Goal: Information Seeking & Learning: Learn about a topic

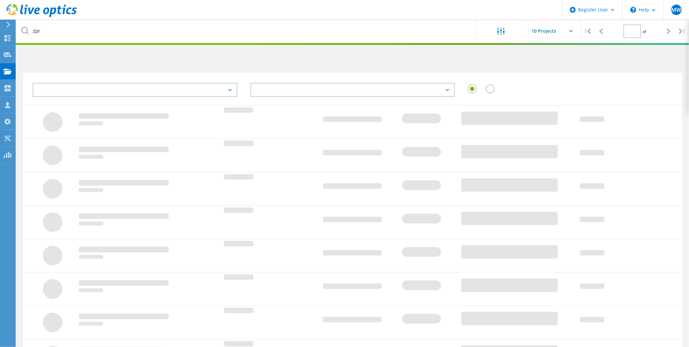
type input "1"
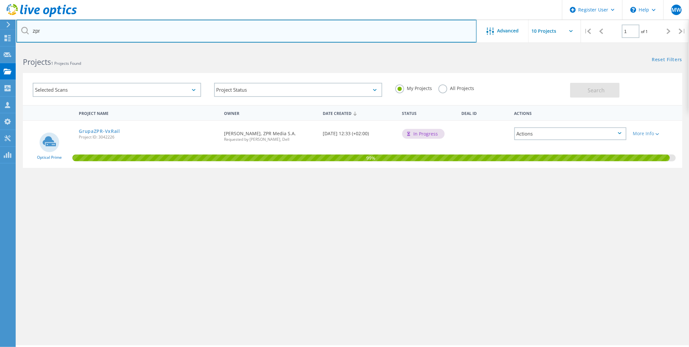
drag, startPoint x: 65, startPoint y: 36, endPoint x: 25, endPoint y: 30, distance: 40.6
click at [26, 30] on div "zpr" at bounding box center [246, 31] width 460 height 23
type input "huuuge"
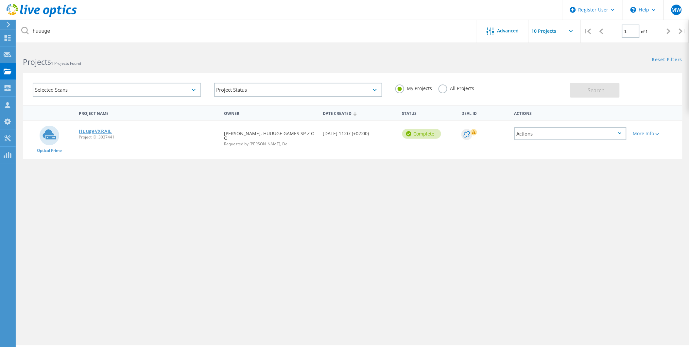
click at [105, 131] on link "HuugeVXRAIL" at bounding box center [95, 131] width 33 height 5
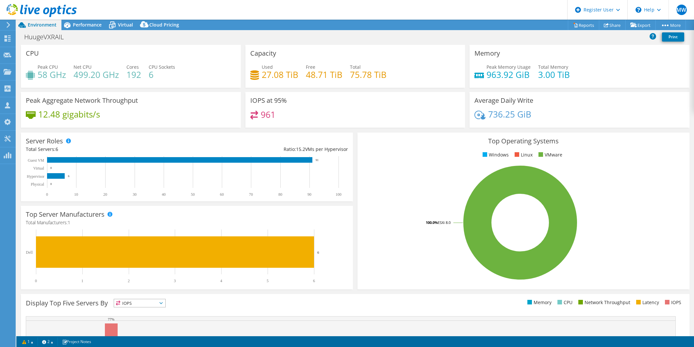
select select "EUFrankfurt"
select select "USD"
click at [48, 35] on h1 "HuugeVXRAIL" at bounding box center [47, 36] width 53 height 7
drag, startPoint x: 93, startPoint y: 40, endPoint x: 100, endPoint y: 40, distance: 7.2
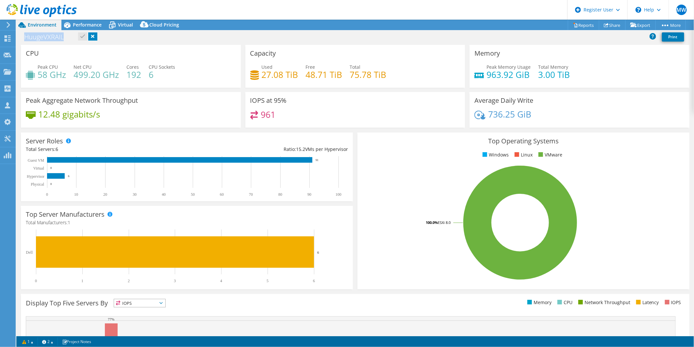
click at [93, 40] on link at bounding box center [92, 36] width 9 height 8
click at [154, 34] on div "HuugeVXRAIL Print" at bounding box center [355, 37] width 678 height 12
click at [83, 21] on div "Performance" at bounding box center [83, 25] width 45 height 10
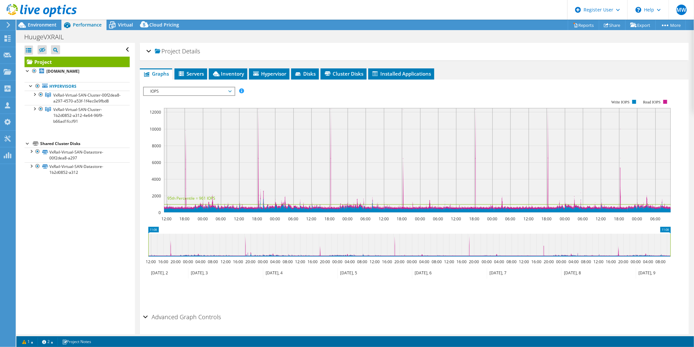
click at [184, 87] on span "IOPS" at bounding box center [189, 91] width 84 height 8
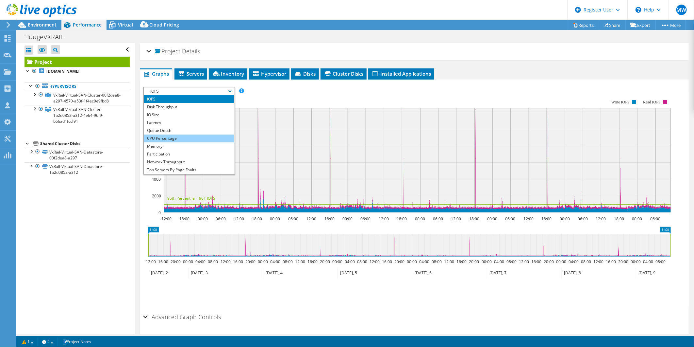
click at [164, 134] on li "CPU Percentage" at bounding box center [189, 138] width 91 height 8
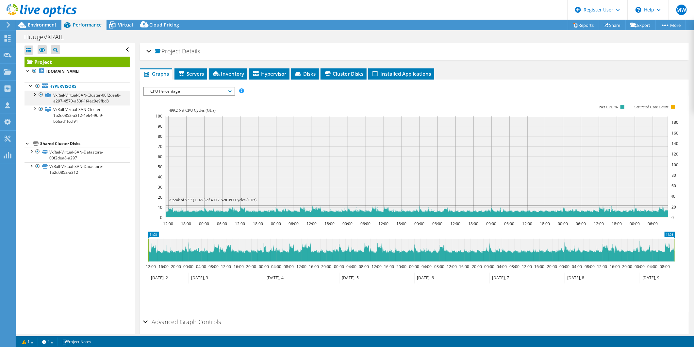
click at [33, 94] on div at bounding box center [34, 94] width 7 height 7
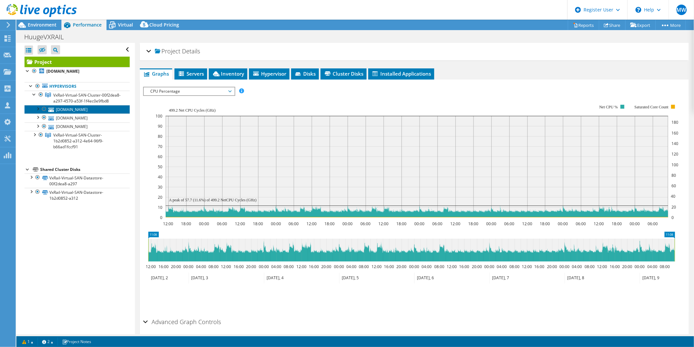
click at [68, 113] on link "[DOMAIN_NAME]" at bounding box center [77, 109] width 105 height 9
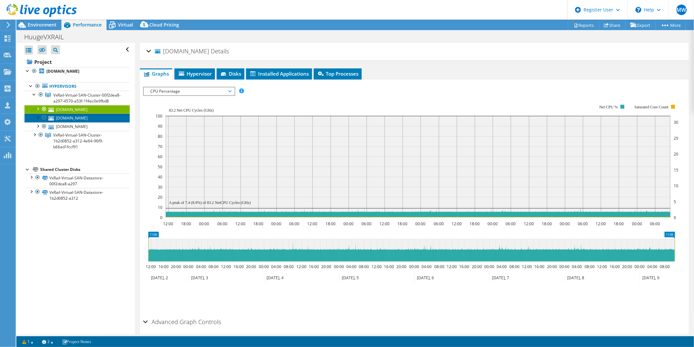
click at [77, 122] on link "[DOMAIN_NAME]" at bounding box center [77, 117] width 105 height 9
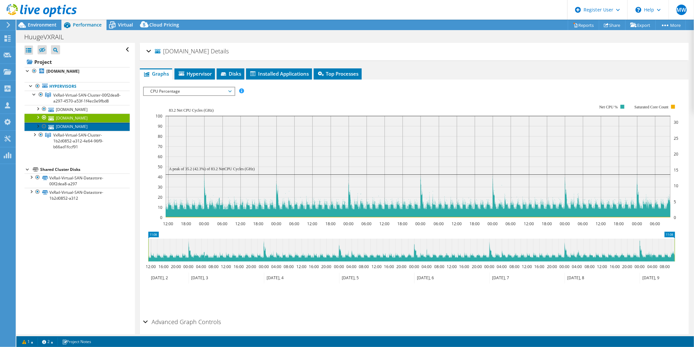
click at [77, 131] on link "[DOMAIN_NAME]" at bounding box center [77, 126] width 105 height 9
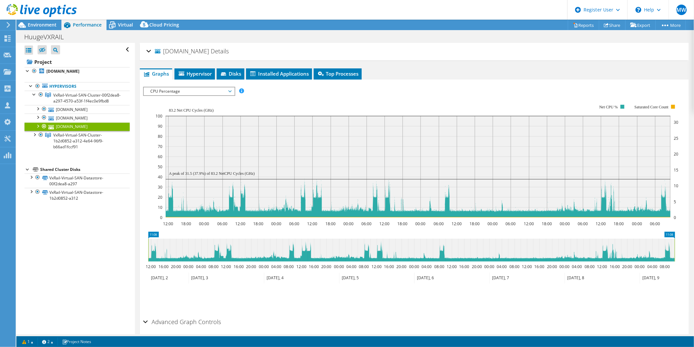
click at [38, 129] on div at bounding box center [37, 125] width 7 height 7
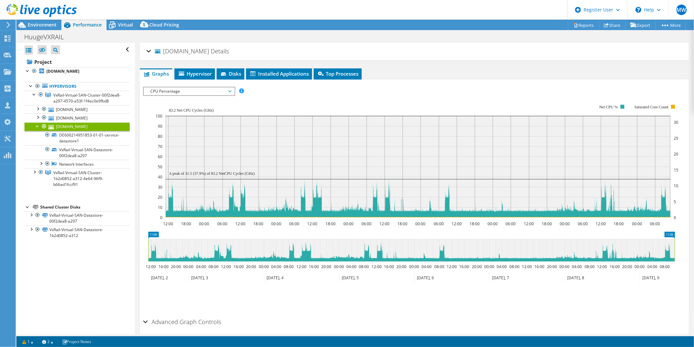
click at [38, 129] on div at bounding box center [37, 125] width 7 height 7
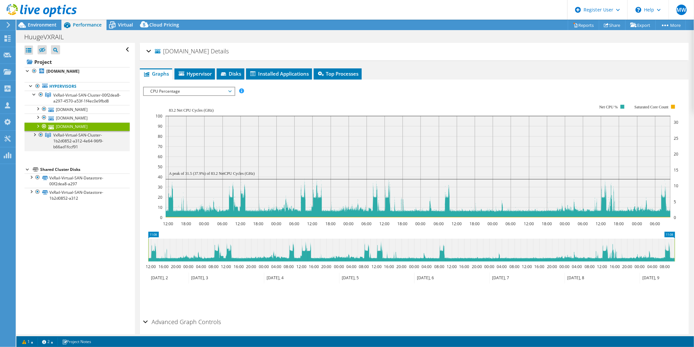
click at [34, 137] on div at bounding box center [34, 134] width 7 height 7
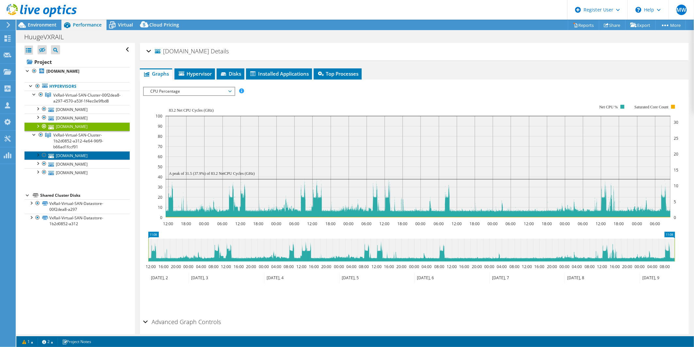
click at [69, 160] on link "[DOMAIN_NAME]" at bounding box center [77, 155] width 105 height 9
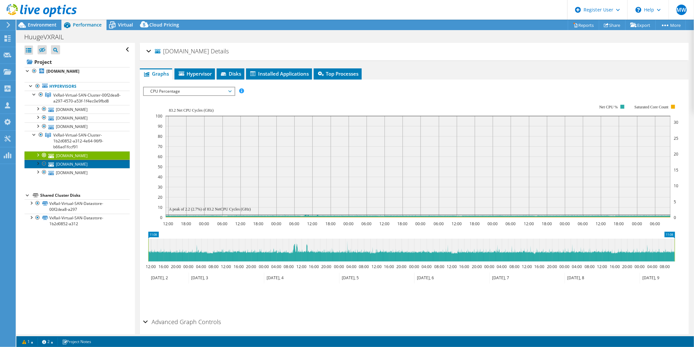
click at [75, 168] on link "[DOMAIN_NAME]" at bounding box center [77, 164] width 105 height 9
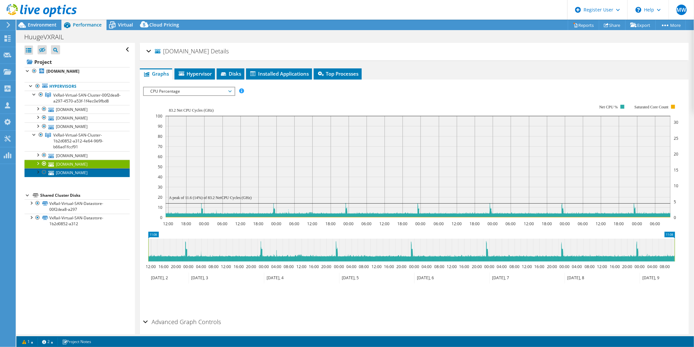
click at [77, 177] on link "[DOMAIN_NAME]" at bounding box center [77, 172] width 105 height 9
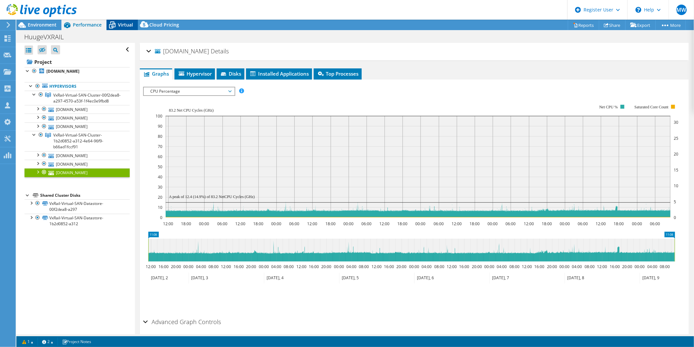
click at [129, 29] on div "Virtual" at bounding box center [122, 25] width 31 height 10
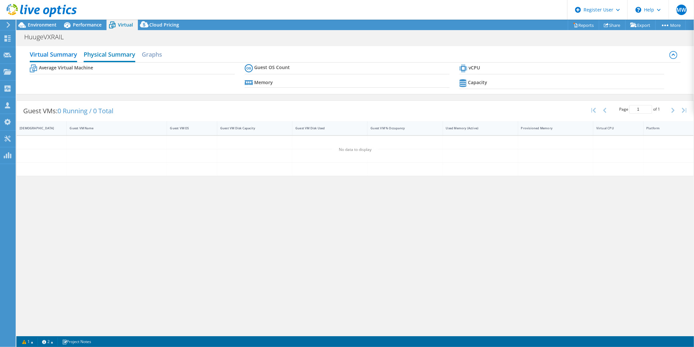
click at [119, 50] on h2 "Physical Summary" at bounding box center [110, 55] width 52 height 14
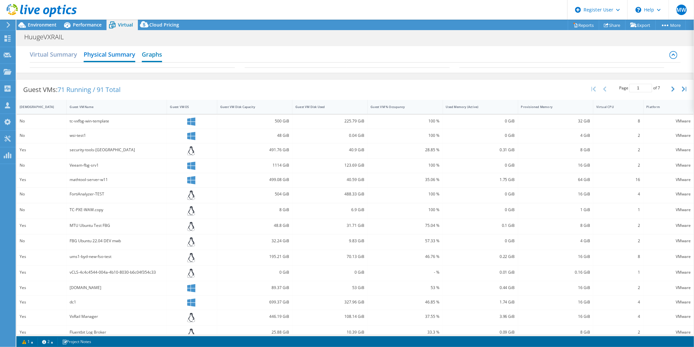
click at [158, 51] on h2 "Graphs" at bounding box center [152, 55] width 20 height 14
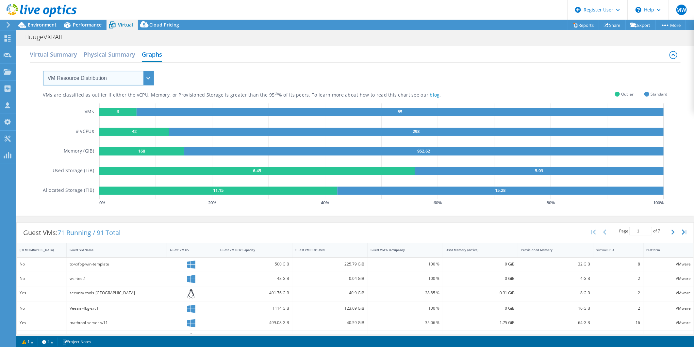
click at [105, 77] on select "VM Resource Distribution Provisioning Contrast Over Provisioning" at bounding box center [98, 78] width 111 height 15
select select "Over Provisioning"
click at [43, 71] on select "VM Resource Distribution Provisioning Contrast Over Provisioning" at bounding box center [98, 78] width 111 height 15
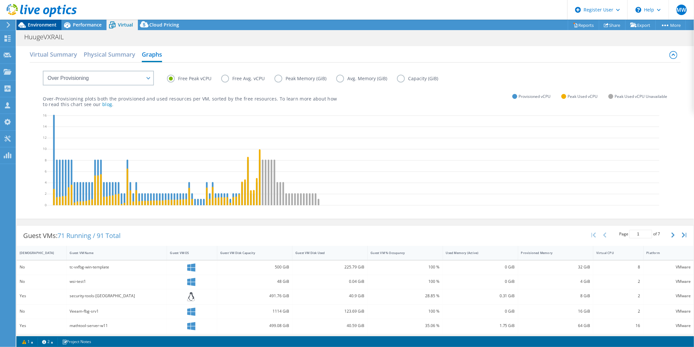
click at [51, 23] on span "Environment" at bounding box center [42, 25] width 29 height 6
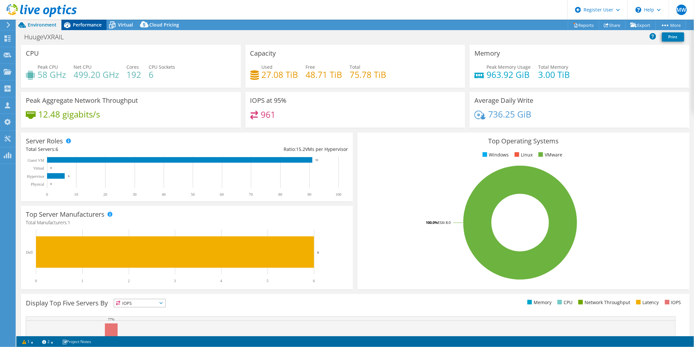
click at [79, 23] on span "Performance" at bounding box center [87, 25] width 29 height 6
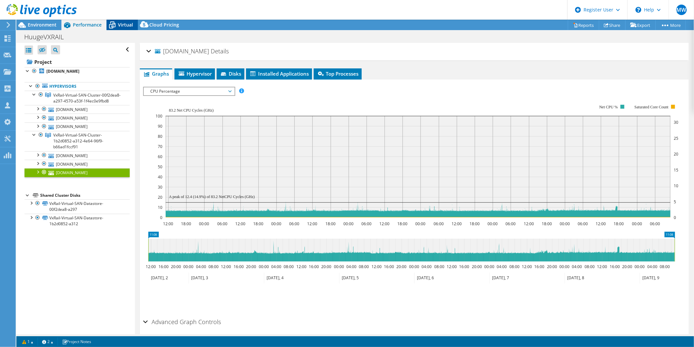
click at [121, 27] on div "Virtual" at bounding box center [122, 25] width 31 height 10
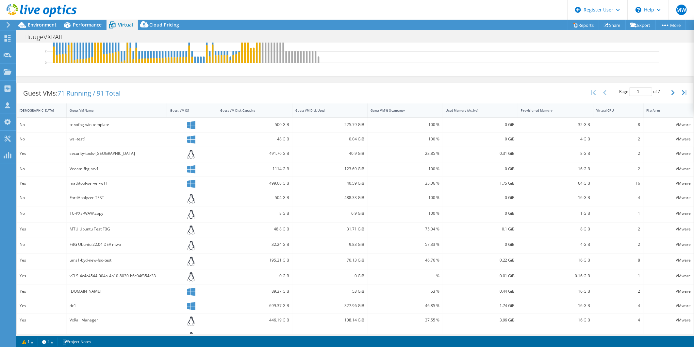
scroll to position [156, 0]
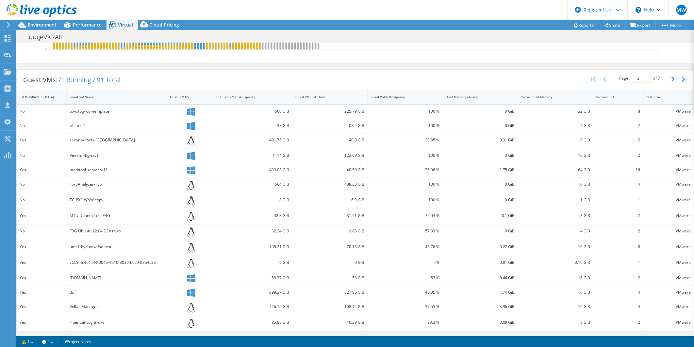
click at [620, 97] on div "Virtual CPU" at bounding box center [615, 97] width 36 height 4
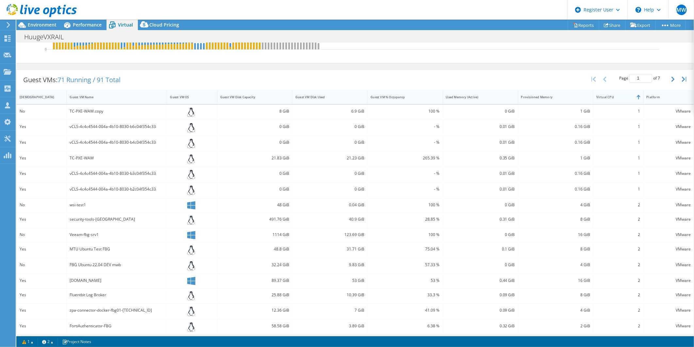
click at [619, 100] on div "Virtual CPU" at bounding box center [615, 97] width 42 height 10
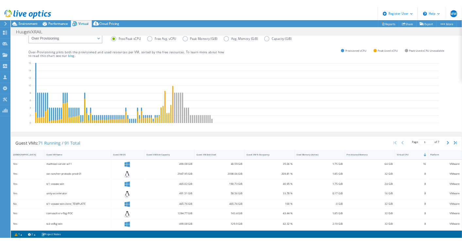
scroll to position [0, 0]
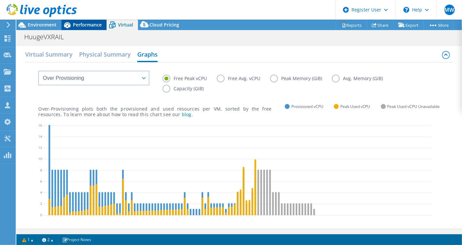
click at [78, 26] on span "Performance" at bounding box center [87, 25] width 29 height 6
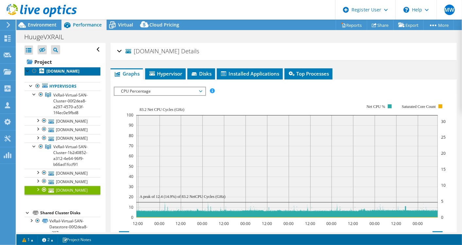
click at [56, 72] on b "[DOMAIN_NAME]" at bounding box center [62, 71] width 33 height 6
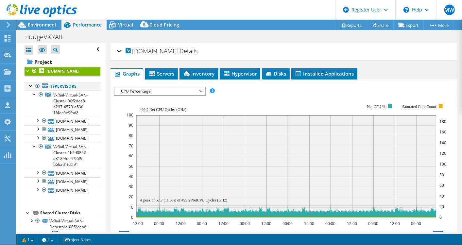
click at [29, 89] on div at bounding box center [31, 85] width 7 height 7
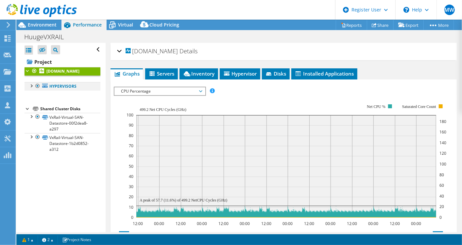
click at [31, 89] on div at bounding box center [31, 85] width 7 height 7
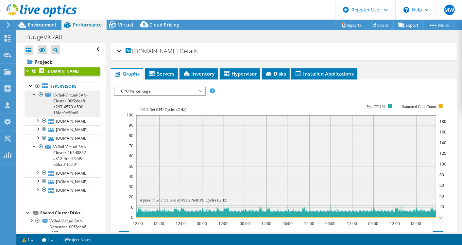
click at [62, 115] on link "VxRail-Virtual-SAN-Cluster-00f2dea8-a297-4570-a53f-1f4ec0e9fbd8" at bounding box center [63, 104] width 76 height 26
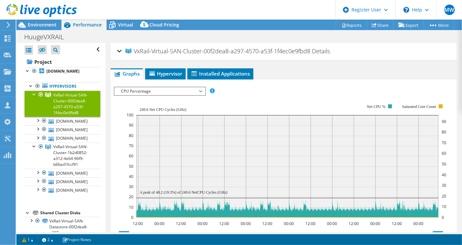
click at [32, 97] on div at bounding box center [34, 94] width 7 height 7
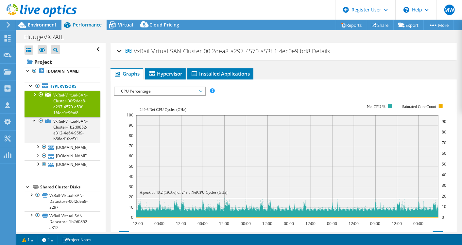
click at [33, 123] on div at bounding box center [34, 120] width 7 height 7
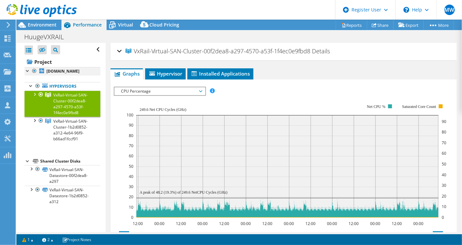
click at [27, 67] on div at bounding box center [28, 70] width 7 height 7
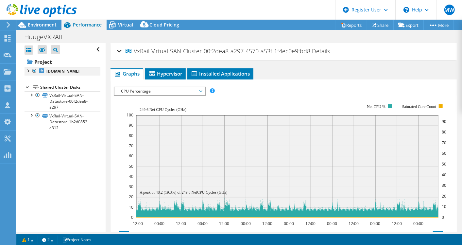
click at [27, 67] on div at bounding box center [28, 70] width 7 height 7
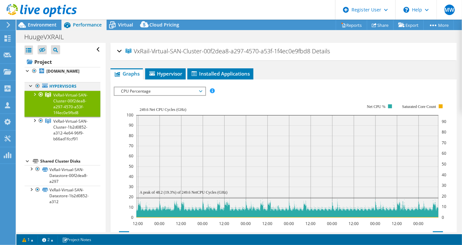
click at [29, 88] on div at bounding box center [31, 85] width 7 height 7
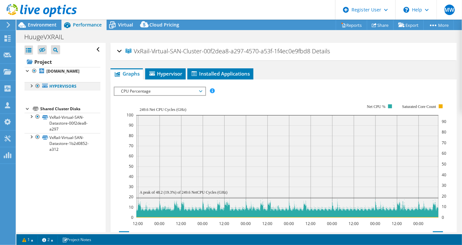
click at [29, 88] on div at bounding box center [31, 85] width 7 height 7
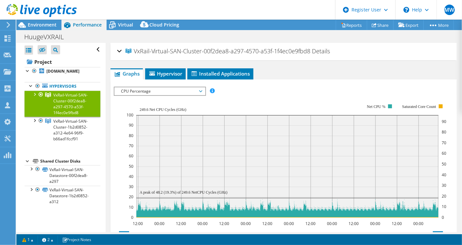
click at [34, 97] on div at bounding box center [34, 94] width 7 height 7
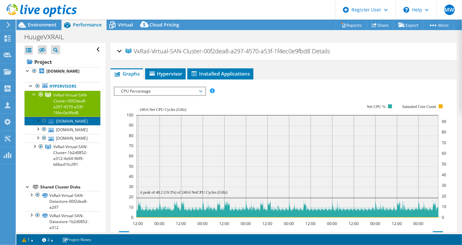
click at [65, 125] on link "[DOMAIN_NAME]" at bounding box center [63, 121] width 76 height 9
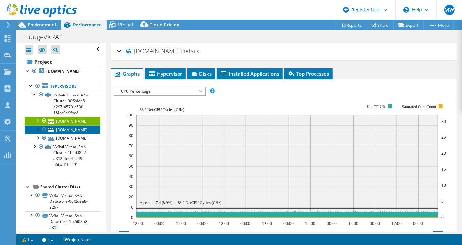
click at [67, 134] on link "[DOMAIN_NAME]" at bounding box center [63, 129] width 76 height 9
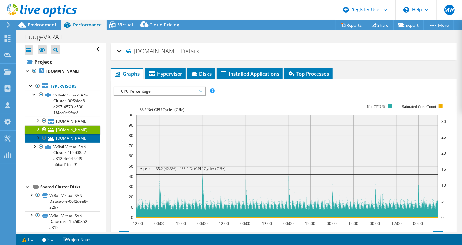
click at [70, 143] on link "[DOMAIN_NAME]" at bounding box center [63, 138] width 76 height 9
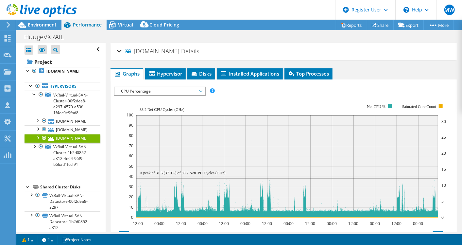
scroll to position [41, 0]
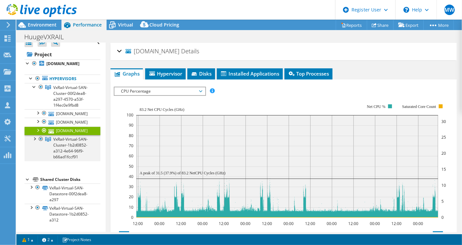
click at [32, 135] on div at bounding box center [34, 138] width 7 height 7
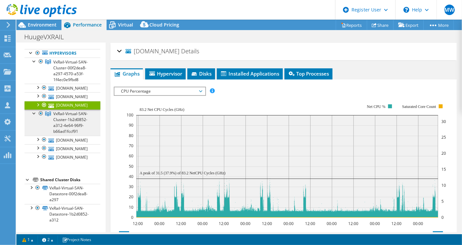
scroll to position [84, 0]
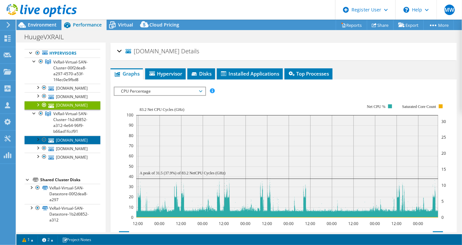
click at [64, 136] on link "[DOMAIN_NAME]" at bounding box center [63, 140] width 76 height 9
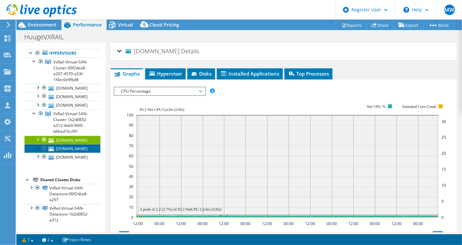
click at [75, 145] on link "[DOMAIN_NAME]" at bounding box center [63, 148] width 76 height 9
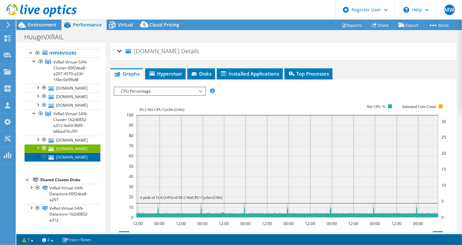
click at [74, 155] on link "[DOMAIN_NAME]" at bounding box center [63, 157] width 76 height 9
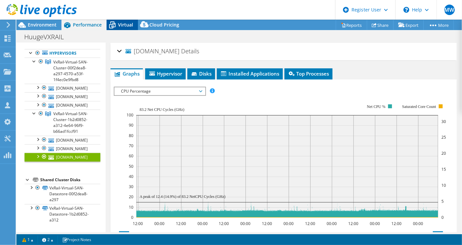
click at [126, 24] on span "Virtual" at bounding box center [125, 25] width 15 height 6
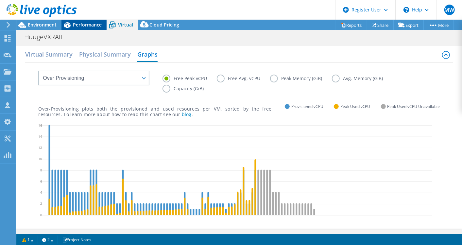
click at [87, 25] on span "Performance" at bounding box center [87, 25] width 29 height 6
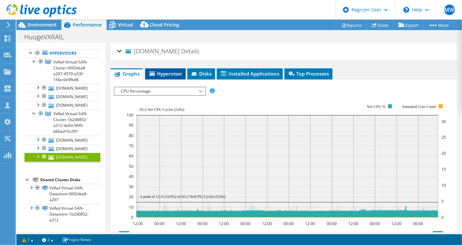
click at [167, 75] on span "Hypervisor" at bounding box center [165, 73] width 34 height 7
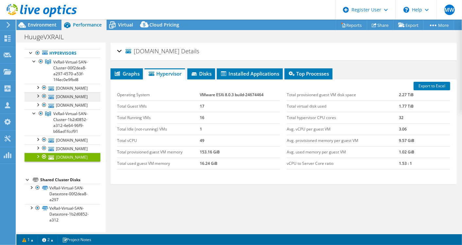
scroll to position [0, 0]
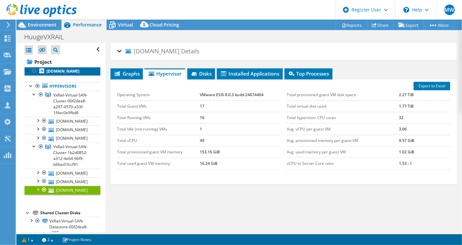
click at [45, 69] on link "[DOMAIN_NAME]" at bounding box center [63, 71] width 76 height 9
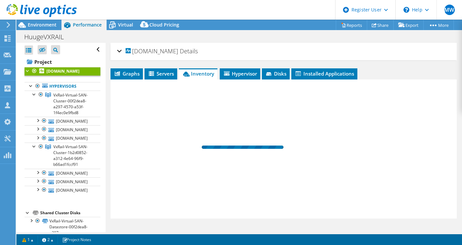
select select "Over Provisioning"
select select "EUFrankfurt"
select select "USD"
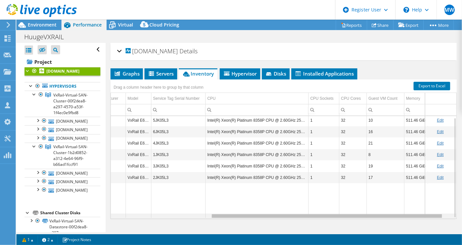
scroll to position [2, 161]
drag, startPoint x: 332, startPoint y: 216, endPoint x: 463, endPoint y: 234, distance: 132.4
click at [462, 234] on html "MW Dell User Mateusz Wasilewski Mateusz.Wasilewski@dell.com Dell My Profile Log…" at bounding box center [231, 122] width 462 height 245
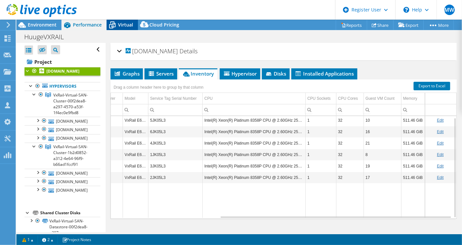
click at [123, 27] on span "Virtual" at bounding box center [125, 25] width 15 height 6
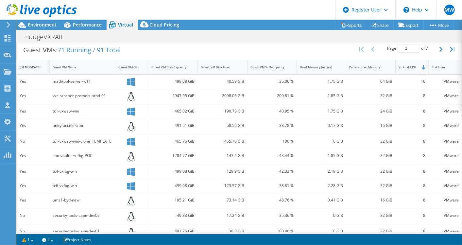
scroll to position [195, 0]
click at [115, 64] on div "Guest VM OS" at bounding box center [127, 67] width 25 height 10
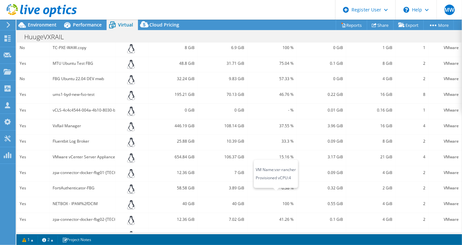
scroll to position [261, 0]
click at [44, 26] on span "Environment" at bounding box center [42, 25] width 29 height 6
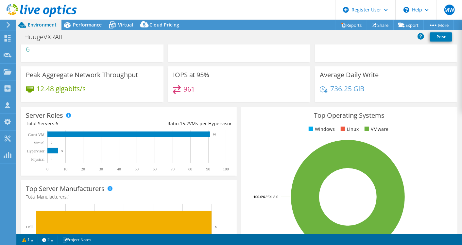
scroll to position [0, 0]
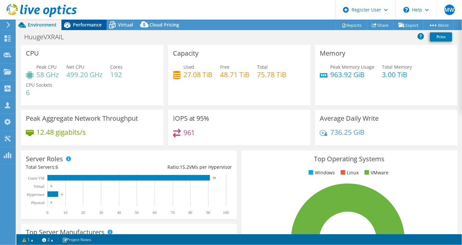
click at [83, 22] on span "Performance" at bounding box center [87, 25] width 29 height 6
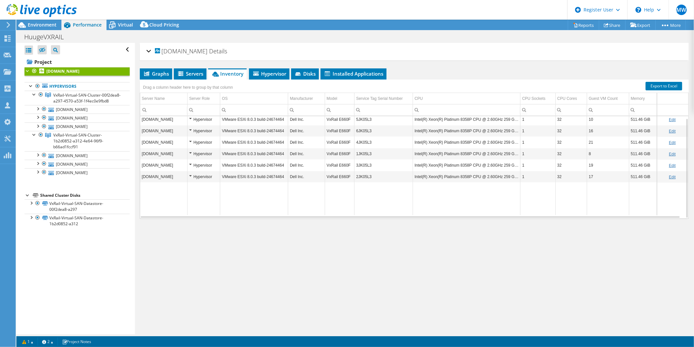
scroll to position [2, 0]
click at [155, 74] on span "Graphs" at bounding box center [156, 73] width 26 height 7
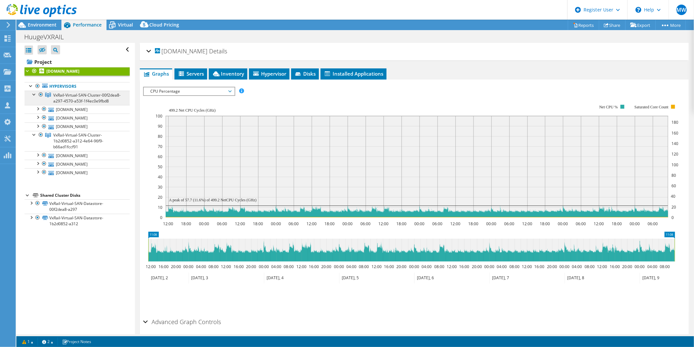
click at [93, 102] on span "VxRail-Virtual-SAN-Cluster-00f2dea8-a297-4570-a53f-1f4ec0e9fbd8" at bounding box center [86, 97] width 67 height 11
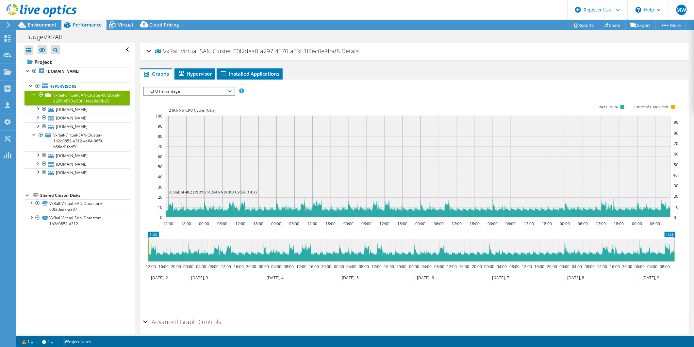
click at [168, 91] on span "CPU Percentage" at bounding box center [189, 91] width 84 height 8
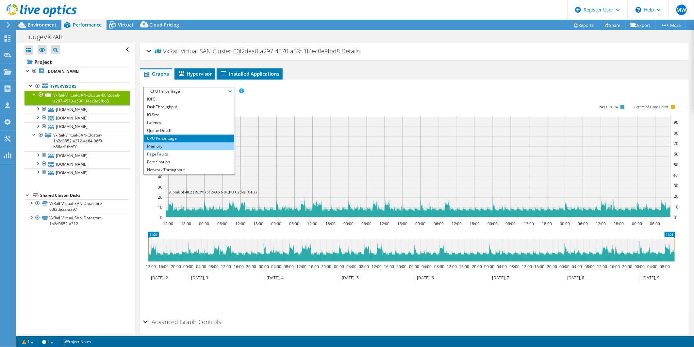
click at [166, 145] on li "Memory" at bounding box center [189, 146] width 91 height 8
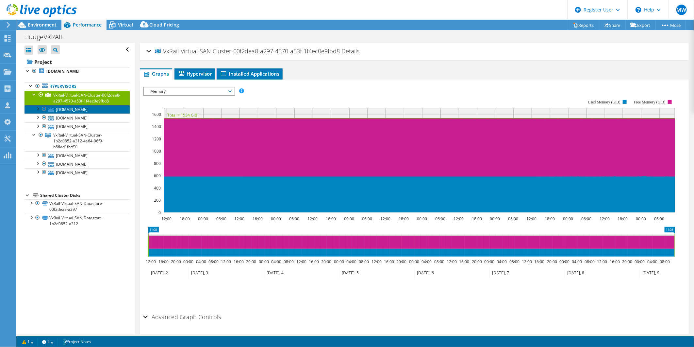
click at [78, 113] on link "[DOMAIN_NAME]" at bounding box center [77, 109] width 105 height 9
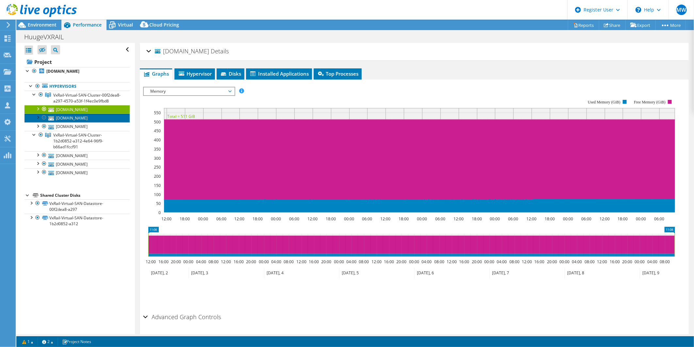
click at [77, 122] on link "[DOMAIN_NAME]" at bounding box center [77, 117] width 105 height 9
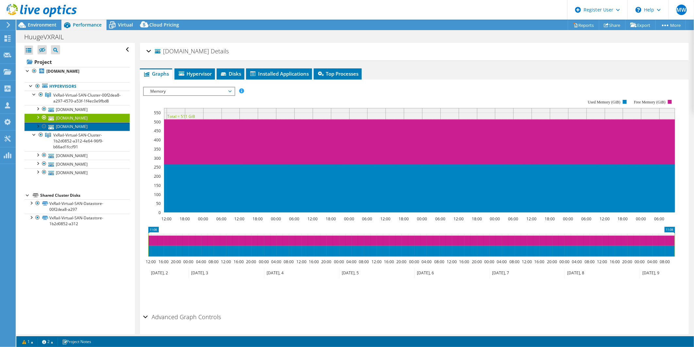
click at [76, 131] on link "[DOMAIN_NAME]" at bounding box center [77, 126] width 105 height 9
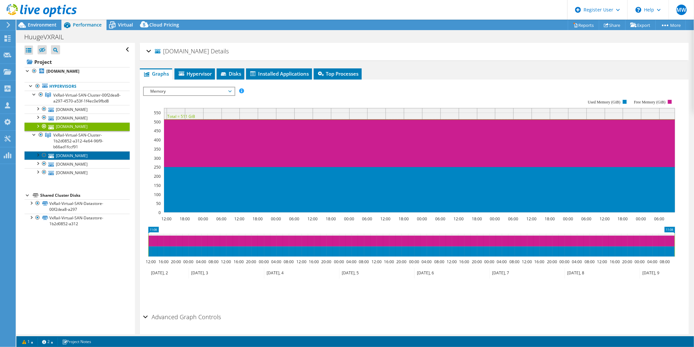
click at [64, 160] on link "[DOMAIN_NAME]" at bounding box center [77, 155] width 105 height 9
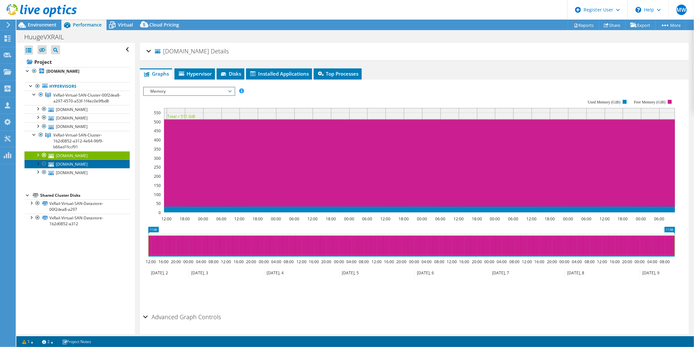
click at [66, 168] on link "[DOMAIN_NAME]" at bounding box center [77, 164] width 105 height 9
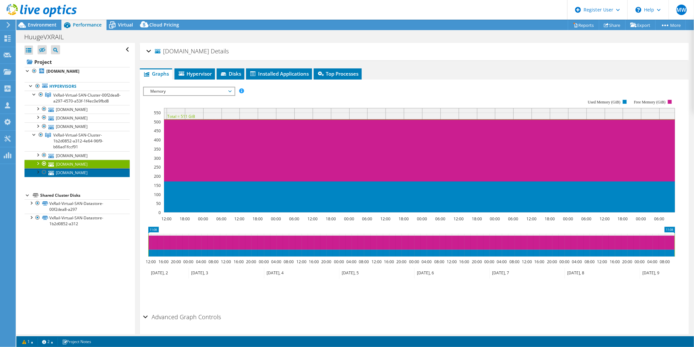
click at [66, 177] on link "[DOMAIN_NAME]" at bounding box center [77, 172] width 105 height 9
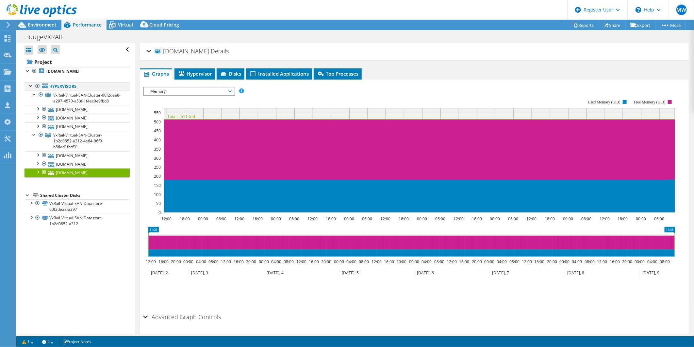
click at [29, 86] on div at bounding box center [31, 85] width 7 height 7
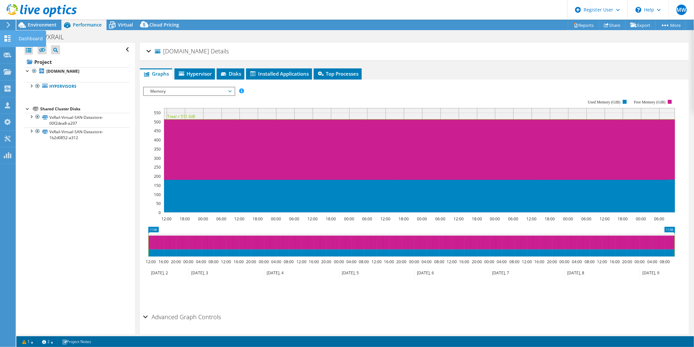
click at [8, 38] on icon at bounding box center [8, 38] width 8 height 6
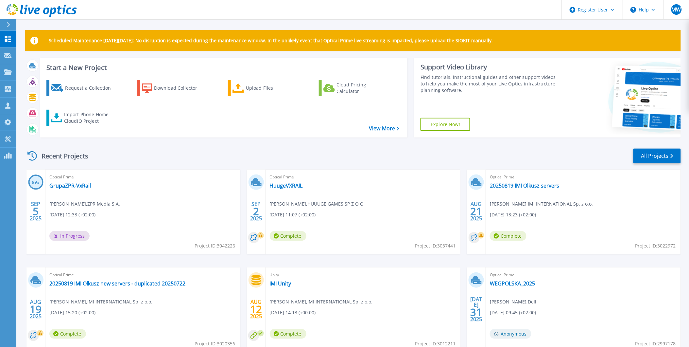
click at [261, 237] on icon at bounding box center [261, 235] width 4 height 4
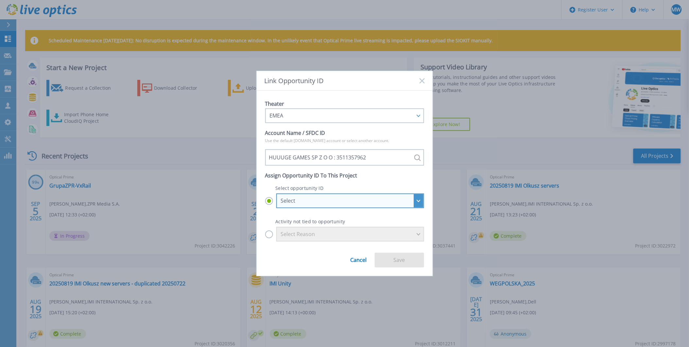
click at [317, 207] on div "Select" at bounding box center [350, 200] width 148 height 15
click at [0, 0] on input "Select Select HUUUGE GAMES SP Z O O - AB/WK/Netz/ Huuuge Games/8512949585/3xDel…" at bounding box center [0, 0] width 0 height 0
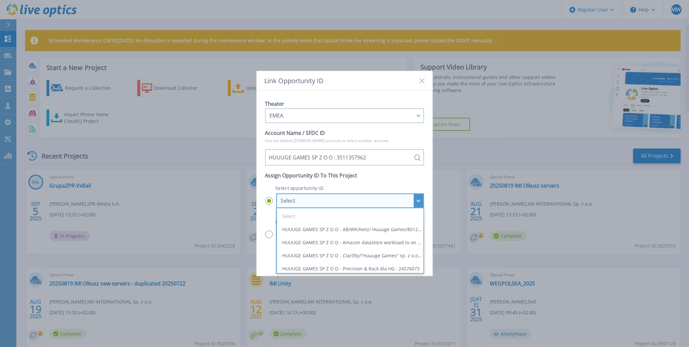
click at [317, 207] on div "Select" at bounding box center [350, 200] width 148 height 15
click at [0, 0] on input "Select Select HUUUGE GAMES SP Z O O - AB/WK/Netz/ Huuuge Games/8512949585/3xDel…" at bounding box center [0, 0] width 0 height 0
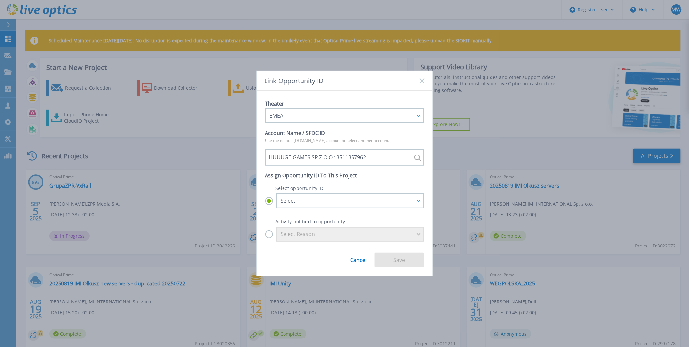
click at [270, 232] on label "Select Reason" at bounding box center [344, 234] width 159 height 15
click at [0, 0] on input "Select Reason" at bounding box center [0, 0] width 0 height 0
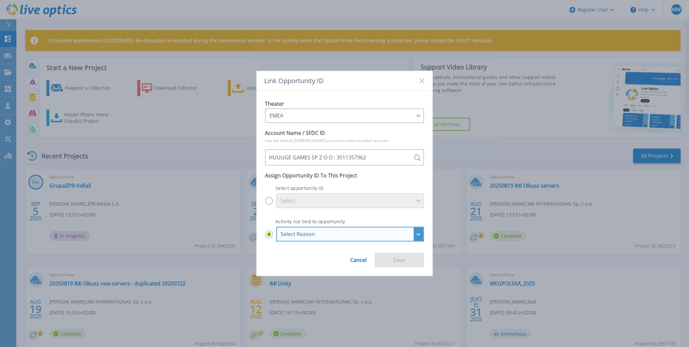
click at [315, 237] on div "Select Reason" at bounding box center [350, 234] width 148 height 15
click at [0, 0] on input "Select Reason Select Reason Discovery Troubleshooting Other" at bounding box center [0, 0] width 0 height 0
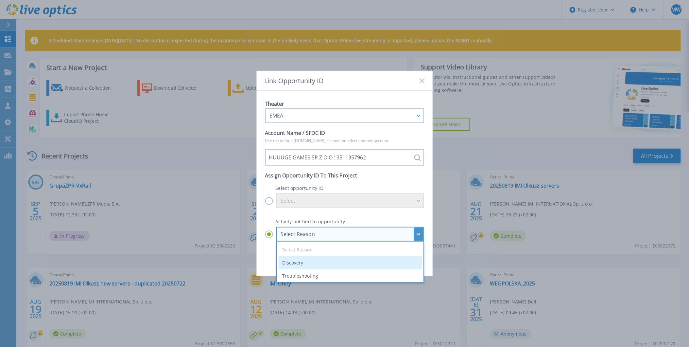
click at [301, 267] on li "Discovery" at bounding box center [350, 262] width 143 height 13
click at [0, 0] on input "Select Reason Select Reason Discovery Troubleshooting Other" at bounding box center [0, 0] width 0 height 0
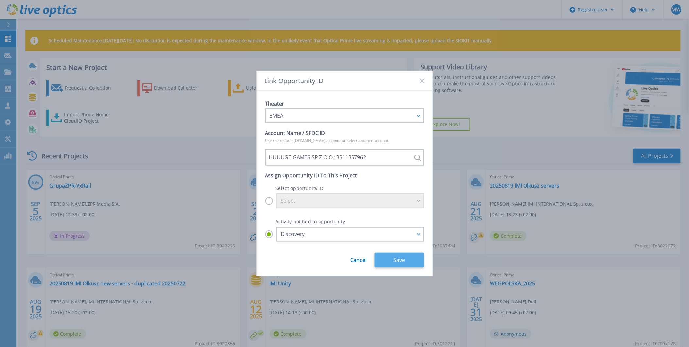
click at [411, 262] on button "Save" at bounding box center [399, 259] width 49 height 15
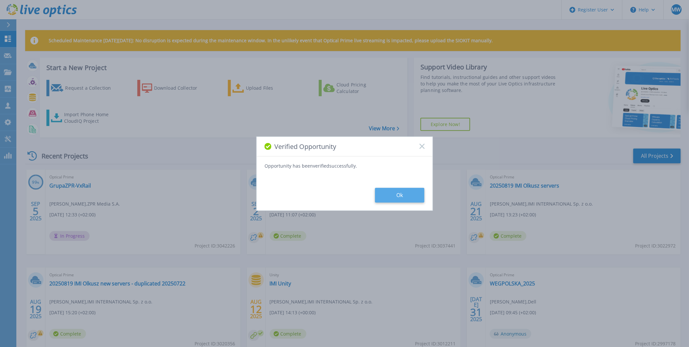
click at [394, 195] on button "Ok" at bounding box center [399, 195] width 49 height 15
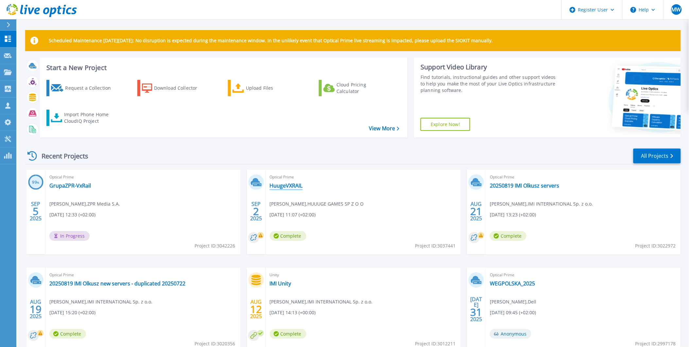
click at [278, 185] on link "HuugeVXRAIL" at bounding box center [286, 185] width 33 height 7
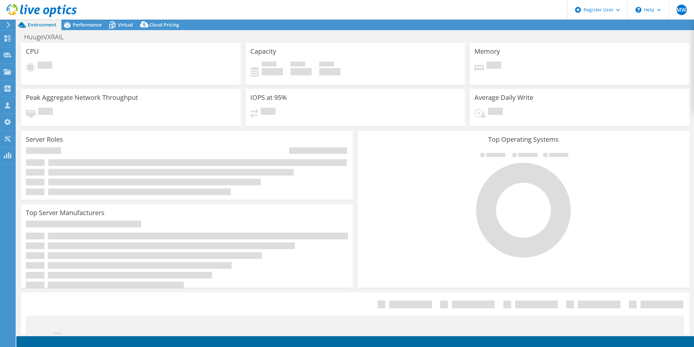
select select "EUFrankfurt"
select select "USD"
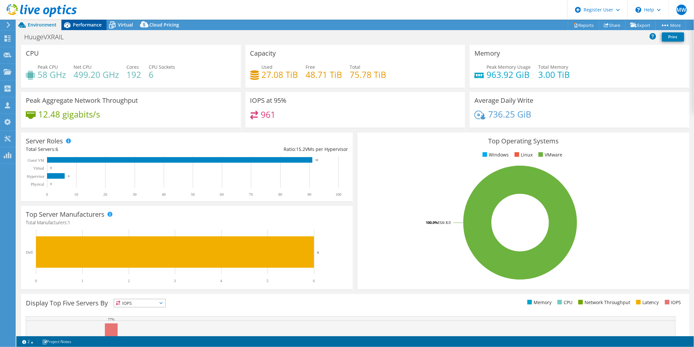
click at [87, 27] on span "Performance" at bounding box center [87, 25] width 29 height 6
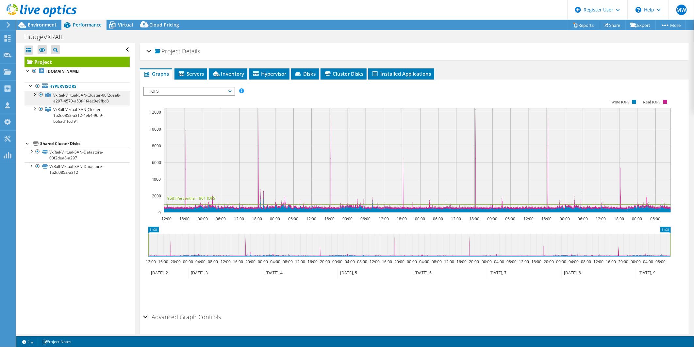
click at [76, 104] on span "VxRail-Virtual-SAN-Cluster-00f2dea8-a297-4570-a53f-1f4ec0e9fbd8" at bounding box center [86, 97] width 67 height 11
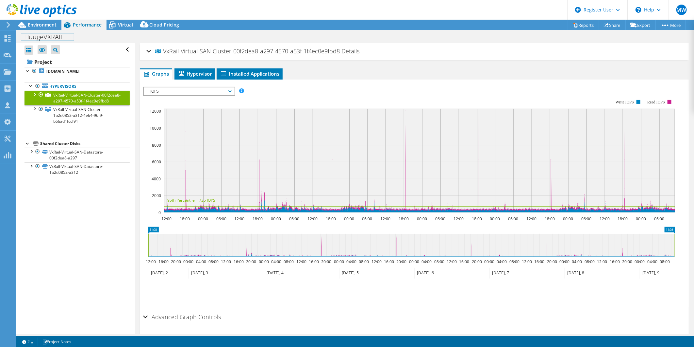
click at [50, 31] on div "HuugeVXRAIL Print" at bounding box center [355, 37] width 678 height 12
click at [51, 28] on div "Environment" at bounding box center [38, 25] width 45 height 10
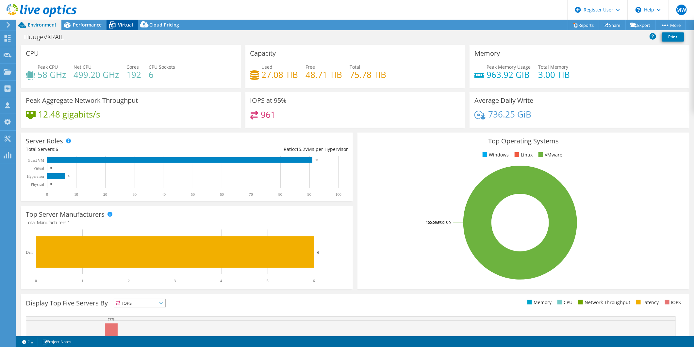
click at [111, 24] on icon at bounding box center [112, 25] width 7 height 5
